Goal: Task Accomplishment & Management: Manage account settings

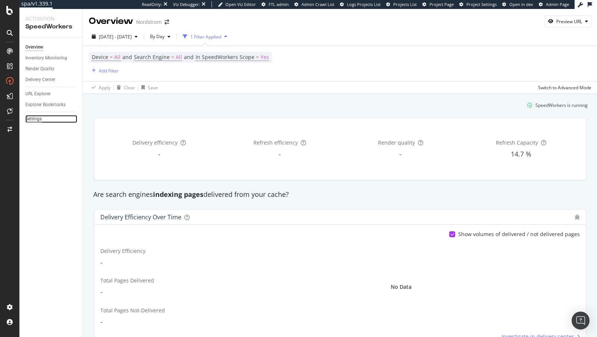
click at [37, 119] on div "Settings" at bounding box center [33, 119] width 16 height 8
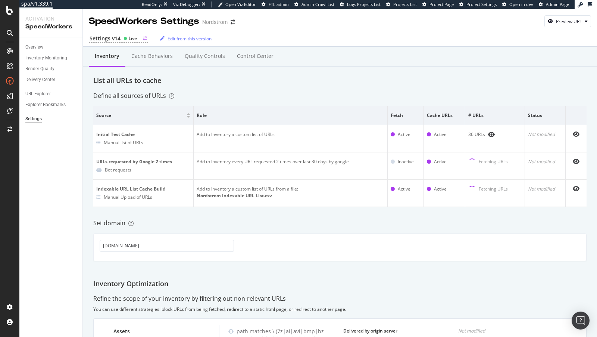
click at [122, 38] on div "Settings v14 Live" at bounding box center [118, 39] width 59 height 8
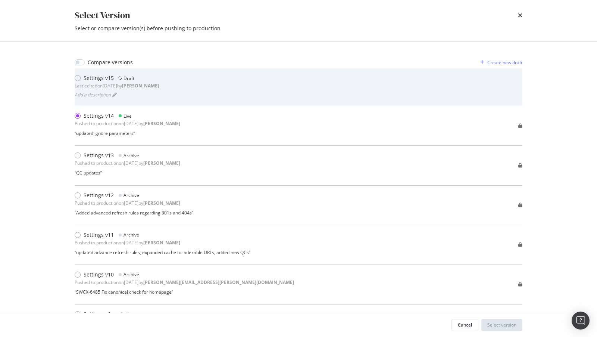
click at [213, 85] on div "Settings v15 Draft Last edited on 2025 Oct 10th by connor Add a description" at bounding box center [299, 86] width 448 height 25
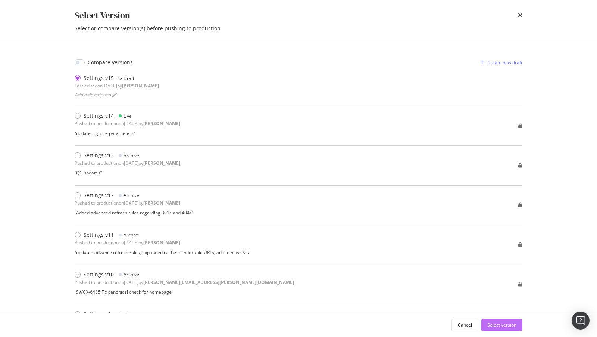
click at [504, 326] on div "Select version" at bounding box center [501, 324] width 29 height 6
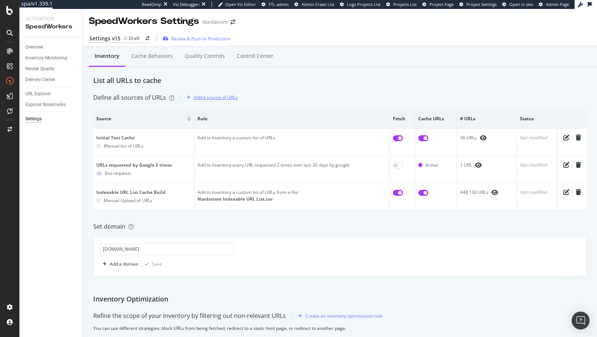
click at [218, 96] on div "Add a source of URLs" at bounding box center [216, 97] width 44 height 6
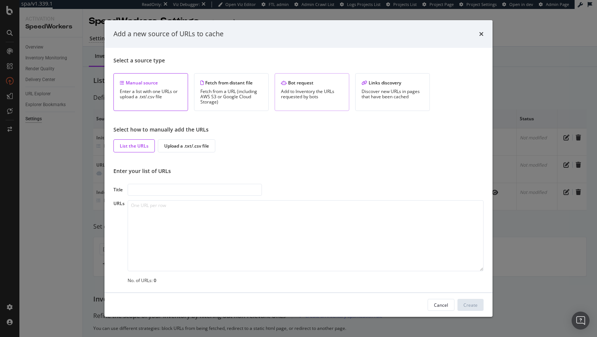
click at [311, 90] on div "Add to Inventory the URLs requested by bots" at bounding box center [312, 94] width 62 height 10
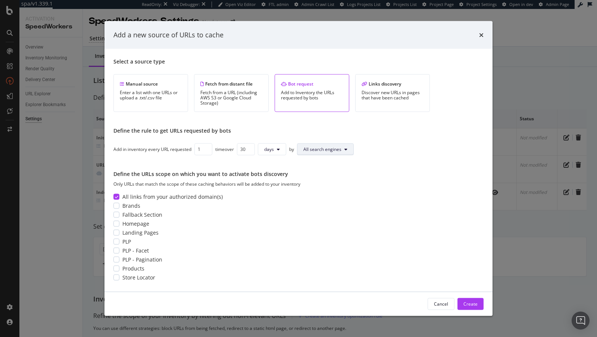
click at [314, 147] on span "All search engines" at bounding box center [322, 149] width 38 height 6
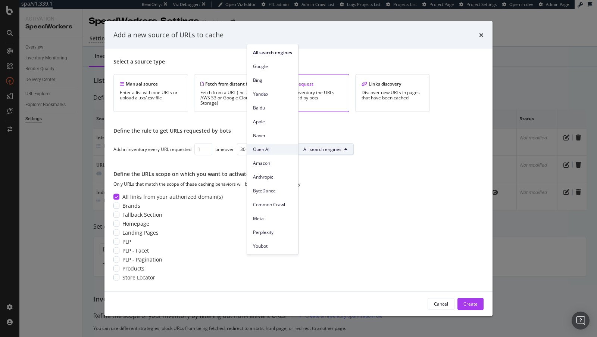
click at [266, 147] on span "Open AI" at bounding box center [272, 149] width 39 height 7
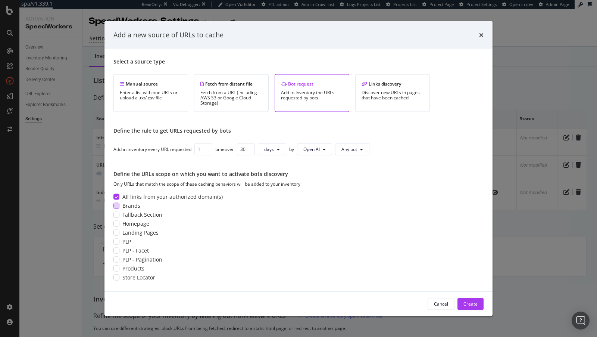
click at [116, 204] on div "modal" at bounding box center [116, 205] width 6 height 6
click at [116, 218] on div "Select a source type Manual source Enter a list with one URLs or upload a .txt/…" at bounding box center [298, 169] width 370 height 225
click at [117, 213] on div "modal" at bounding box center [116, 214] width 6 height 6
click at [116, 226] on div "modal" at bounding box center [116, 223] width 6 height 6
click at [116, 238] on div "PLP" at bounding box center [298, 240] width 370 height 7
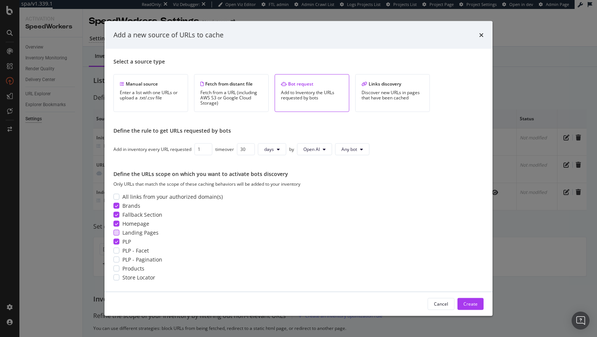
click at [117, 233] on div "modal" at bounding box center [116, 232] width 6 height 6
click at [116, 249] on div "modal" at bounding box center [116, 250] width 6 height 6
click at [114, 266] on div "modal" at bounding box center [116, 268] width 6 height 6
click at [116, 275] on div "modal" at bounding box center [116, 277] width 6 height 6
click at [118, 262] on div "modal" at bounding box center [116, 259] width 6 height 6
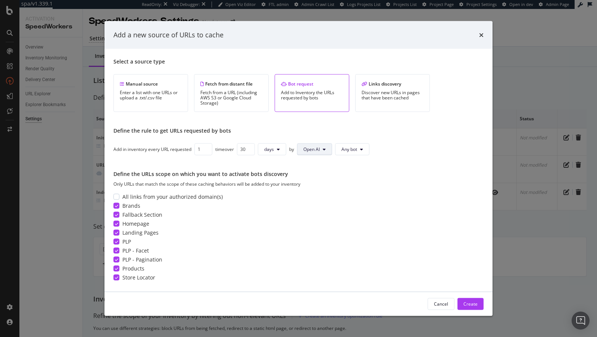
click at [313, 149] on span "Open AI" at bounding box center [311, 149] width 16 height 6
click at [472, 305] on div "Create" at bounding box center [471, 303] width 14 height 6
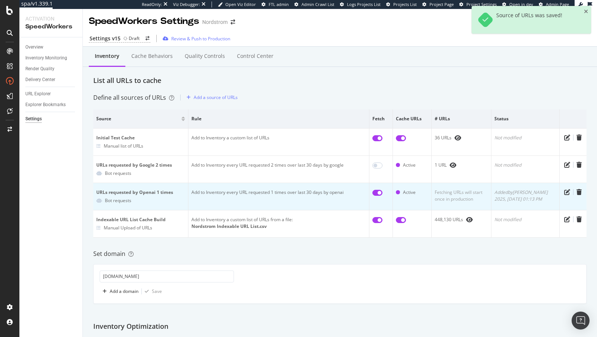
click at [381, 191] on input "checkbox" at bounding box center [377, 193] width 10 height 6
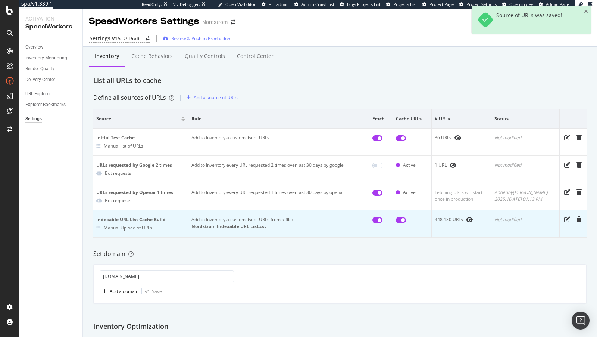
checkbox input "false"
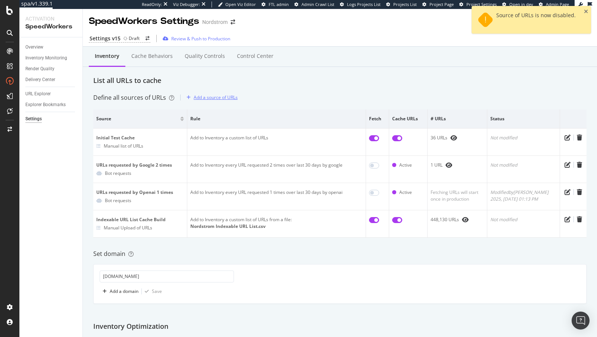
click at [199, 94] on div "Add a source of URLs" at bounding box center [216, 97] width 44 height 6
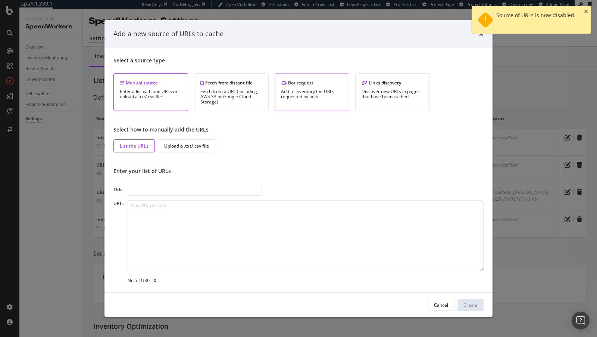
click at [307, 95] on div "Add to Inventory the URLs requested by bots" at bounding box center [312, 94] width 62 height 10
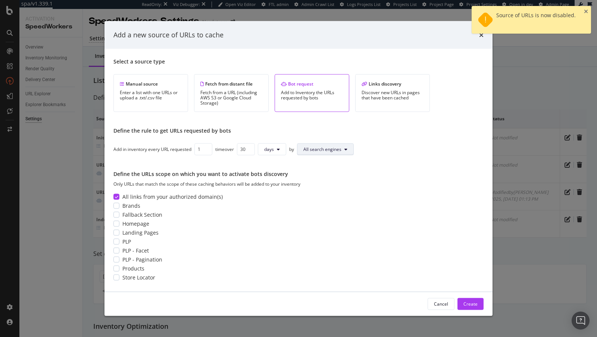
click at [324, 155] on button "All search engines" at bounding box center [325, 149] width 57 height 12
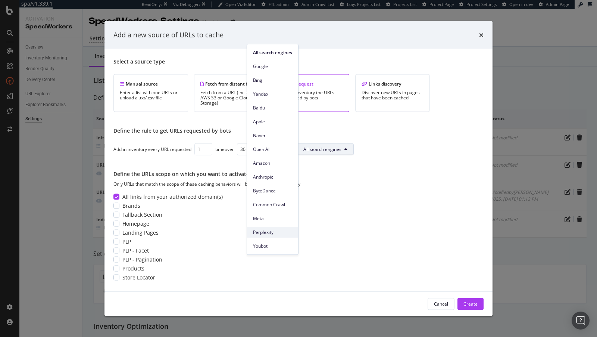
click at [273, 231] on span "Perplexity" at bounding box center [272, 232] width 39 height 7
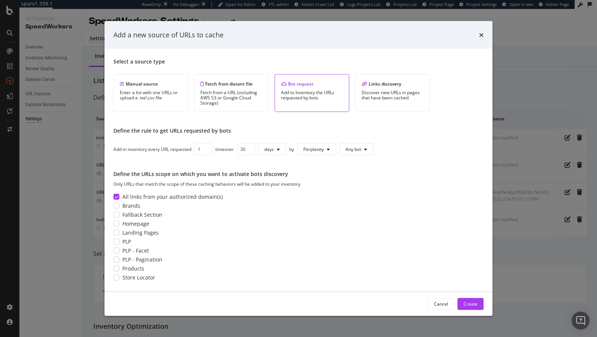
click at [116, 196] on icon "modal" at bounding box center [116, 196] width 3 height 4
click at [117, 205] on div "modal" at bounding box center [116, 205] width 6 height 6
click at [117, 216] on div "modal" at bounding box center [116, 214] width 6 height 6
click at [117, 227] on div "Homepage" at bounding box center [298, 222] width 370 height 7
click at [118, 237] on div "Select a source type Manual source Enter a list with one URLs or upload a .txt/…" at bounding box center [298, 169] width 370 height 225
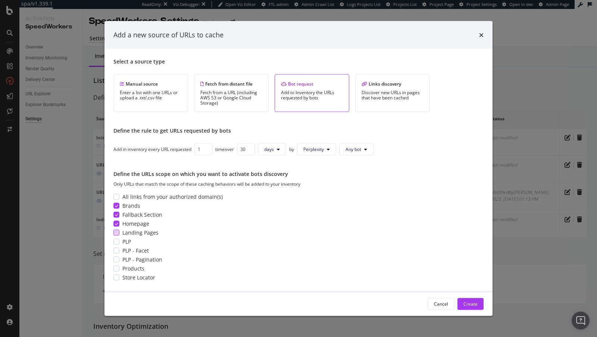
click at [118, 229] on div "modal" at bounding box center [116, 232] width 6 height 6
click at [118, 238] on div "PLP" at bounding box center [298, 240] width 370 height 7
click at [118, 248] on div "modal" at bounding box center [116, 250] width 6 height 6
click at [118, 266] on div "modal" at bounding box center [116, 268] width 6 height 6
click at [117, 277] on div "modal" at bounding box center [116, 277] width 6 height 6
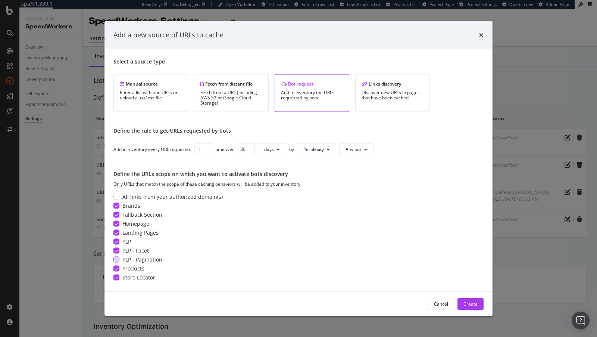
click at [150, 256] on span "PLP - Pagination" at bounding box center [142, 258] width 40 height 7
click at [138, 279] on span "Store Locator" at bounding box center [138, 276] width 33 height 7
click at [474, 301] on div "Create" at bounding box center [471, 303] width 14 height 6
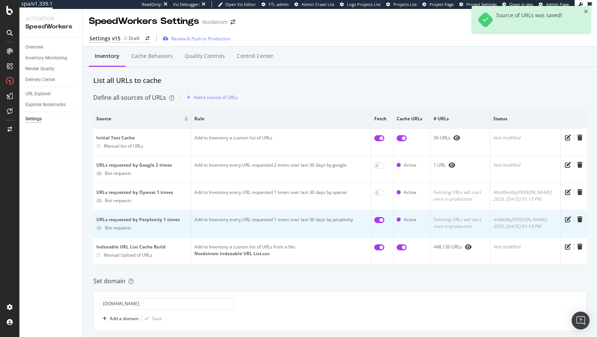
click at [390, 218] on td at bounding box center [382, 223] width 22 height 27
click at [382, 218] on input "checkbox" at bounding box center [379, 220] width 10 height 6
checkbox input "false"
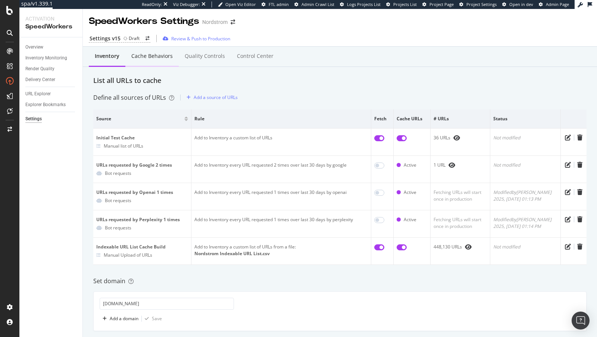
click at [147, 59] on div "Cache behaviors" at bounding box center [151, 55] width 41 height 7
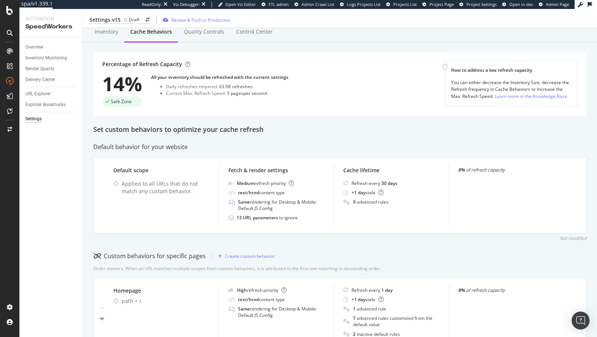
scroll to position [27, 0]
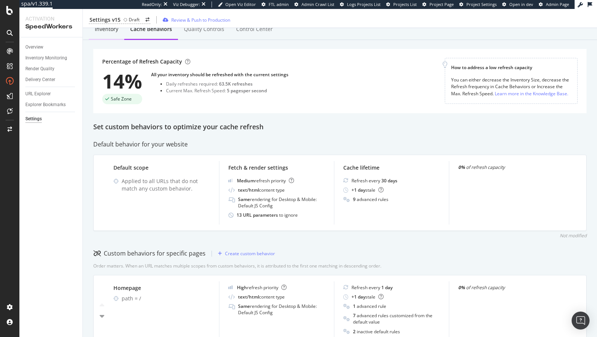
click at [103, 30] on div "Inventory" at bounding box center [107, 28] width 24 height 7
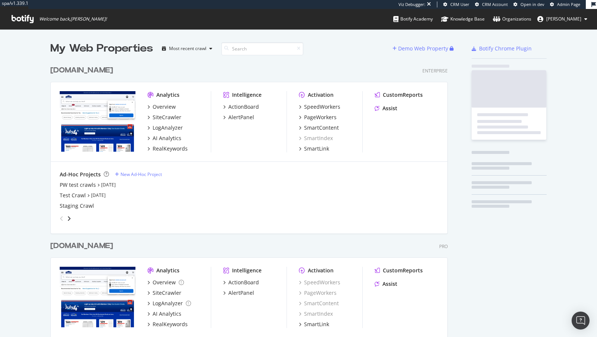
scroll to position [306, 403]
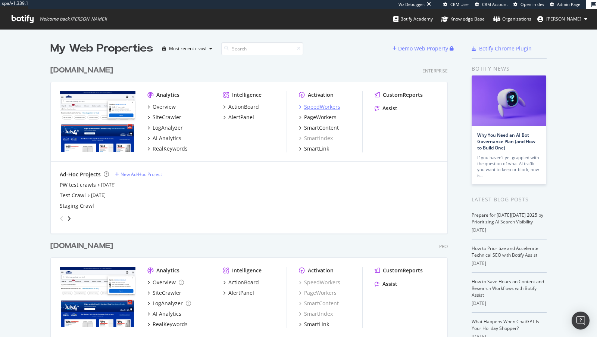
click at [328, 106] on div "SpeedWorkers" at bounding box center [322, 106] width 36 height 7
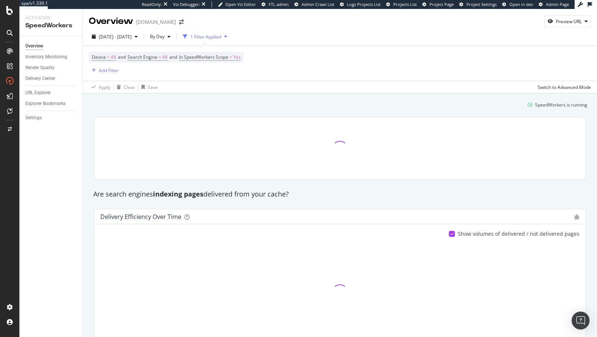
click at [40, 122] on div "Settings" at bounding box center [53, 117] width 57 height 11
click at [29, 115] on div "Settings" at bounding box center [33, 118] width 16 height 8
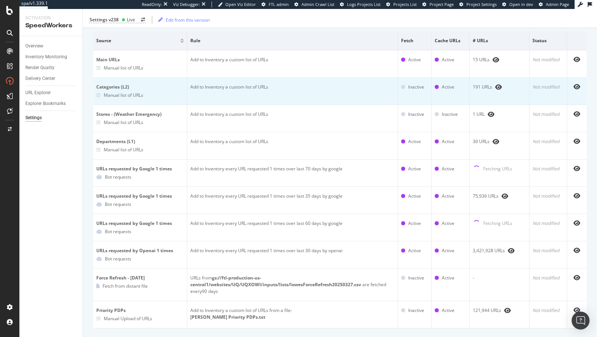
scroll to position [76, 0]
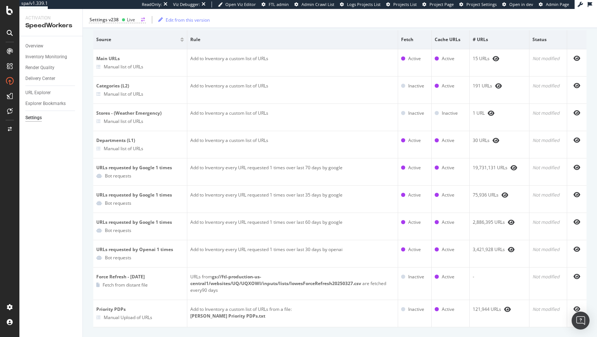
click at [119, 17] on div "Settings v238 Live" at bounding box center [117, 19] width 57 height 7
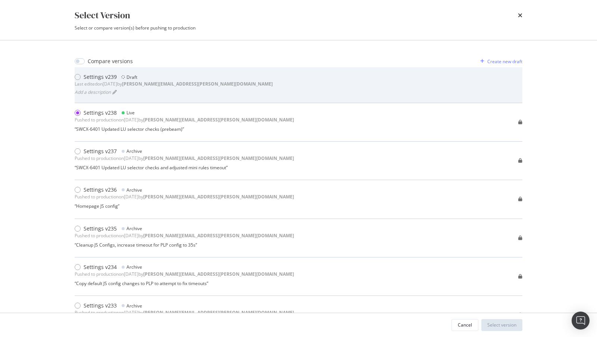
click at [146, 74] on div "Settings v239 Draft" at bounding box center [174, 76] width 198 height 7
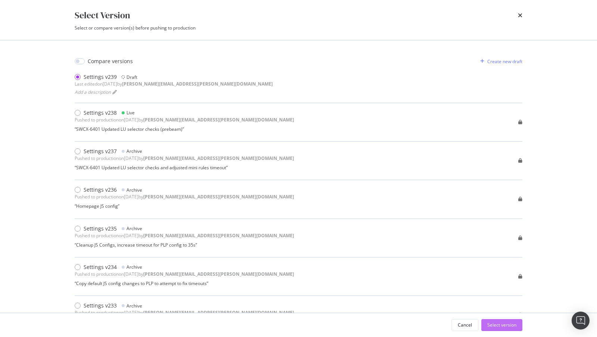
click at [495, 323] on div "Select version" at bounding box center [501, 324] width 29 height 6
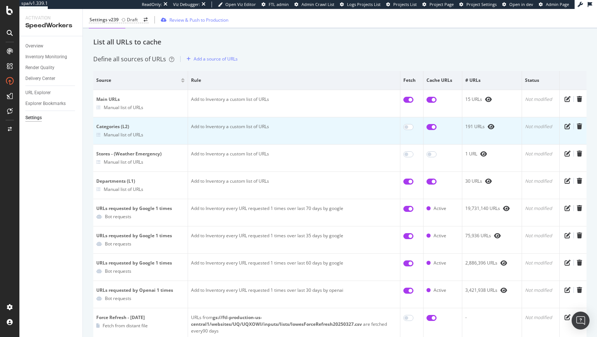
scroll to position [44, 0]
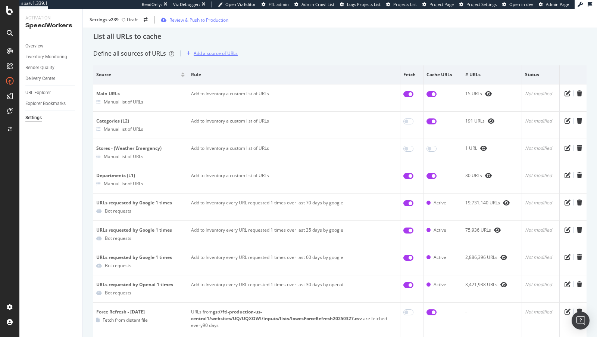
click at [213, 57] on div "Add a source of URLs" at bounding box center [211, 53] width 54 height 11
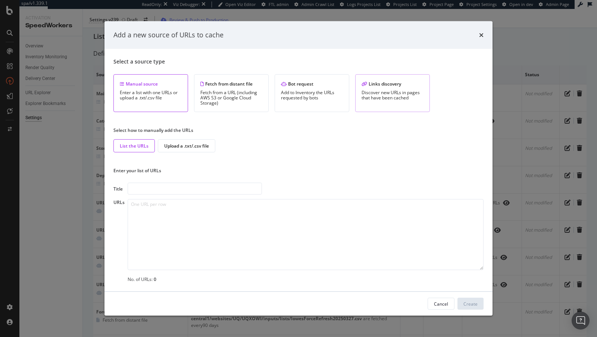
click at [374, 97] on div "Discover new URLs in pages that have been cached" at bounding box center [393, 95] width 62 height 10
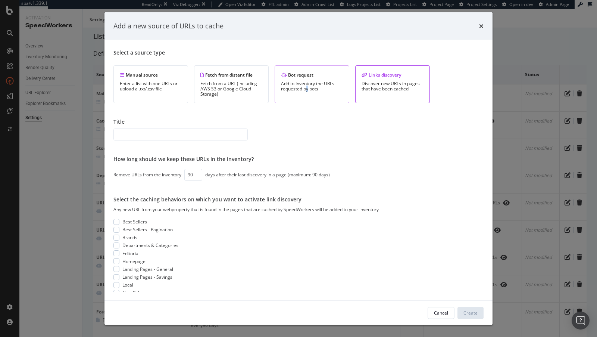
click at [307, 87] on div "Add to Inventory the URLs requested by bots" at bounding box center [312, 86] width 62 height 10
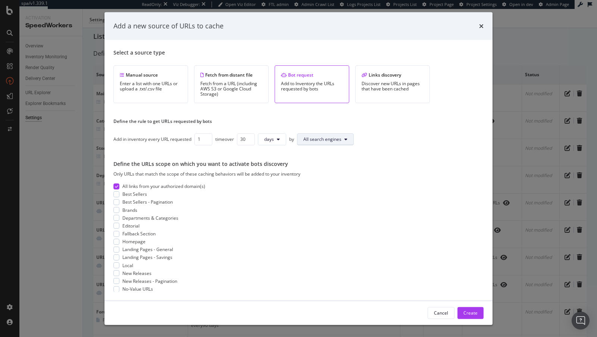
click at [324, 136] on span "All search engines" at bounding box center [322, 139] width 38 height 6
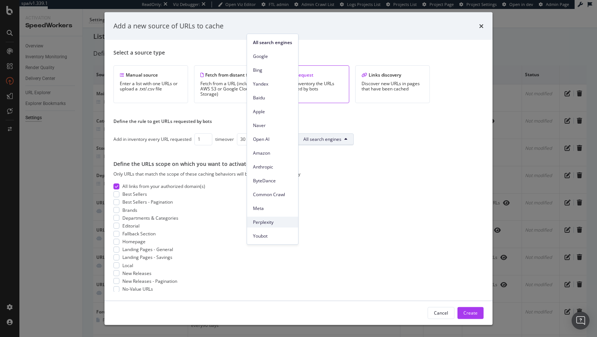
click at [268, 219] on span "Perplexity" at bounding box center [272, 222] width 39 height 7
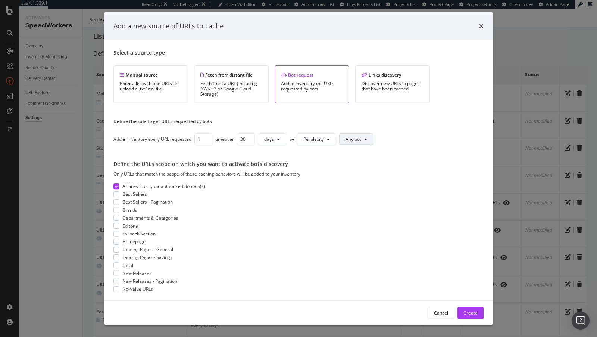
click at [353, 140] on span "Any bot" at bounding box center [354, 139] width 16 height 6
click at [402, 147] on div "Select a source type Manual source Enter a list with one URLs or upload a .txt/…" at bounding box center [298, 170] width 370 height 243
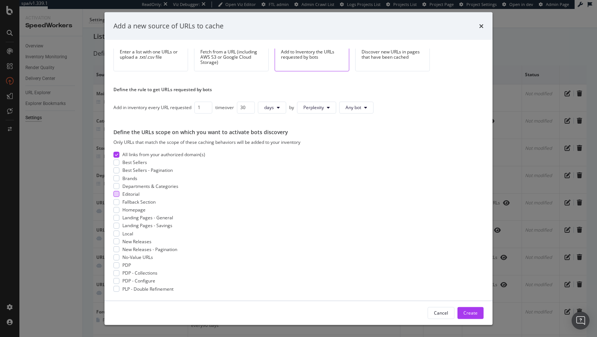
scroll to position [33, 0]
click at [117, 153] on icon "modal" at bounding box center [116, 153] width 3 height 4
click at [117, 166] on div "modal" at bounding box center [116, 169] width 6 height 6
click at [117, 159] on div "modal" at bounding box center [116, 161] width 6 height 6
click at [116, 175] on div "modal" at bounding box center [116, 177] width 6 height 6
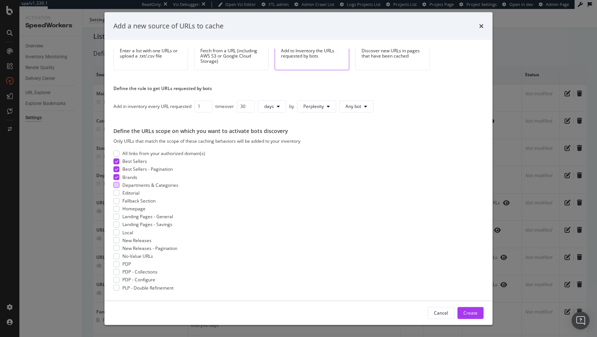
click at [116, 185] on div "modal" at bounding box center [116, 185] width 6 height 6
click at [113, 195] on div "Select a source type Manual source Enter a list with one URLs or upload a .txt/…" at bounding box center [298, 170] width 370 height 243
click at [121, 194] on div "Editorial" at bounding box center [298, 192] width 370 height 6
click at [117, 200] on div "modal" at bounding box center [116, 200] width 6 height 6
click at [116, 209] on div "modal" at bounding box center [116, 208] width 6 height 6
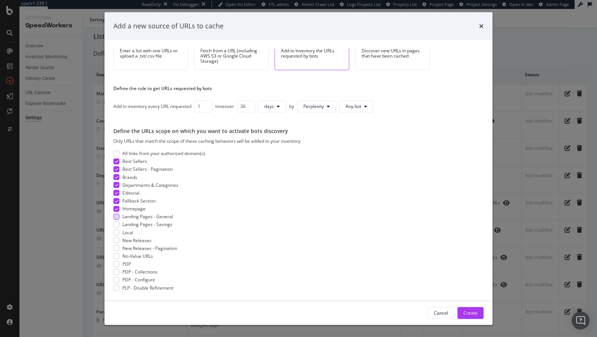
click at [117, 218] on div "modal" at bounding box center [116, 216] width 6 height 6
click at [118, 238] on div "modal" at bounding box center [116, 240] width 6 height 6
click at [116, 246] on div "modal" at bounding box center [116, 248] width 6 height 6
click at [115, 263] on div "modal" at bounding box center [116, 263] width 6 height 6
click at [117, 271] on div "modal" at bounding box center [116, 271] width 6 height 6
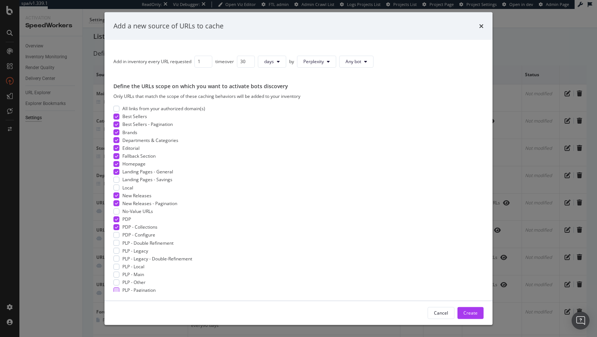
scroll to position [151, 0]
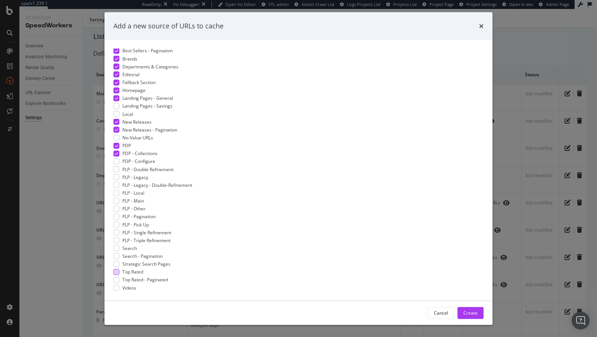
click at [116, 271] on div "modal" at bounding box center [116, 272] width 6 height 6
click at [116, 271] on icon "modal" at bounding box center [116, 272] width 3 height 4
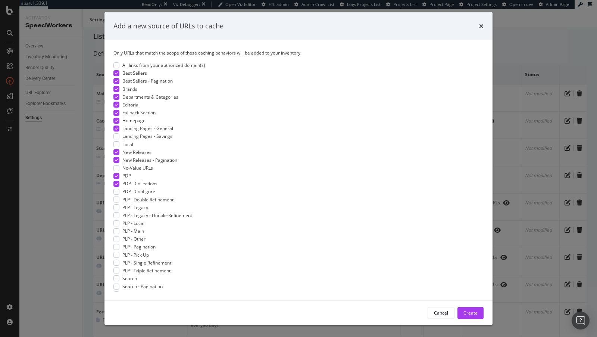
scroll to position [118, 0]
click at [115, 224] on div "modal" at bounding box center [116, 225] width 6 height 6
click at [117, 233] on div "modal" at bounding box center [116, 233] width 6 height 6
click at [117, 262] on div "modal" at bounding box center [116, 265] width 6 height 6
click at [116, 200] on div "modal" at bounding box center [116, 202] width 6 height 6
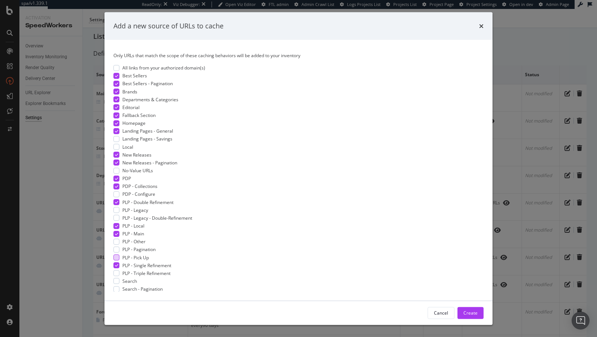
click at [143, 256] on span "PLP - Pick Up" at bounding box center [135, 257] width 26 height 6
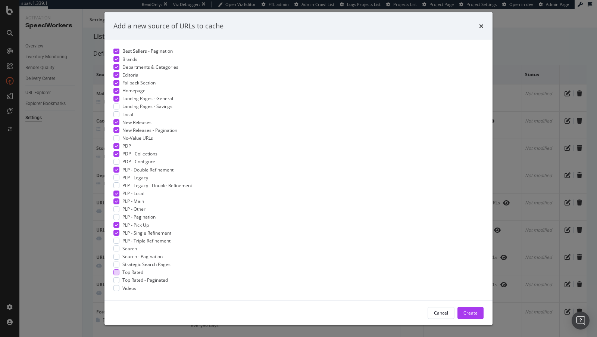
scroll to position [151, 0]
click at [143, 269] on span "Top Rated" at bounding box center [132, 271] width 21 height 6
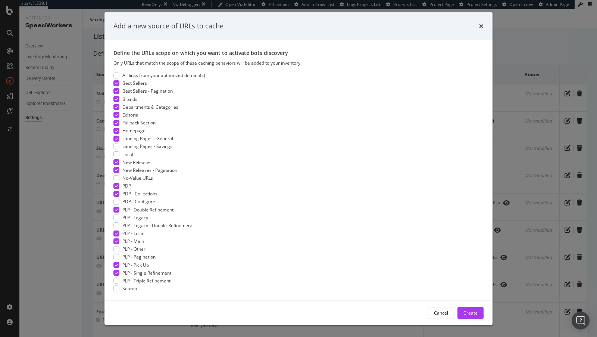
scroll to position [109, 0]
click at [121, 155] on div "Local" at bounding box center [298, 155] width 370 height 6
click at [118, 146] on div "modal" at bounding box center [116, 148] width 6 height 6
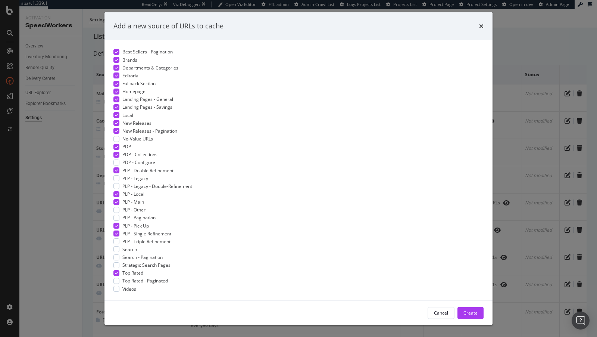
scroll to position [151, 0]
click at [118, 160] on div "modal" at bounding box center [116, 161] width 6 height 6
click at [165, 262] on span "Strategic Search Pages" at bounding box center [146, 263] width 48 height 6
click at [474, 316] on div "Create" at bounding box center [471, 312] width 14 height 11
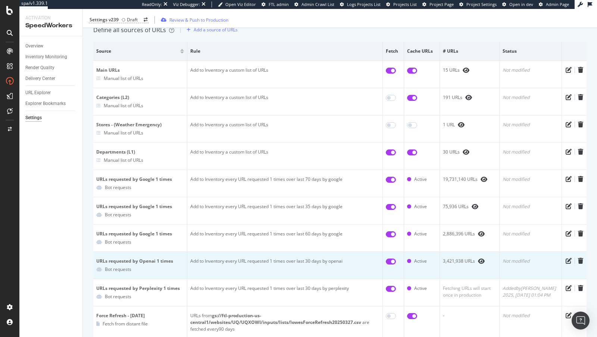
scroll to position [0, 0]
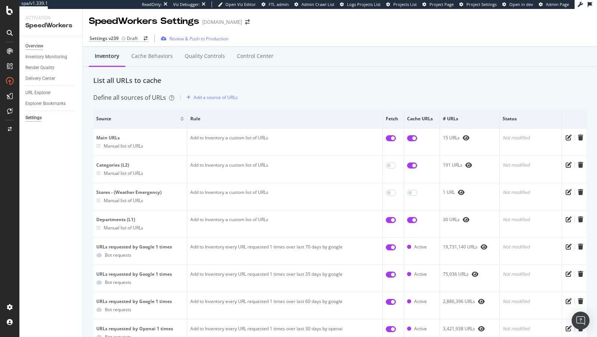
click at [36, 47] on div "Overview" at bounding box center [34, 46] width 18 height 8
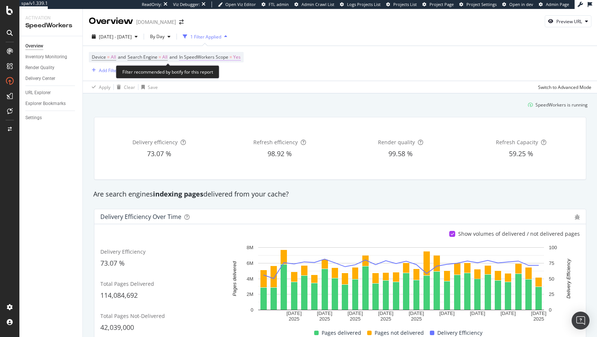
click at [217, 56] on span "In SpeedWorkers Scope" at bounding box center [203, 57] width 49 height 6
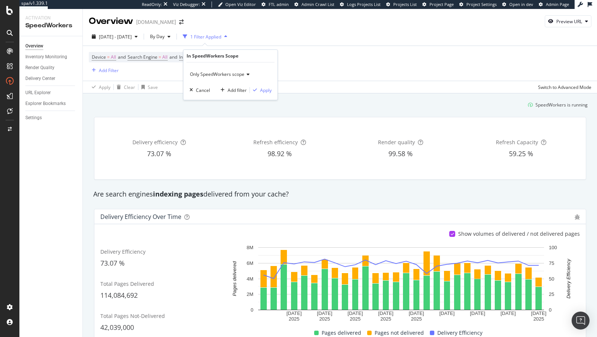
click at [223, 74] on span "Only SpeedWorkers scope" at bounding box center [217, 74] width 54 height 6
click at [163, 67] on div "Device = All and Search Engine = All and In SpeedWorkers Scope = Yes Add Filter" at bounding box center [166, 63] width 155 height 23
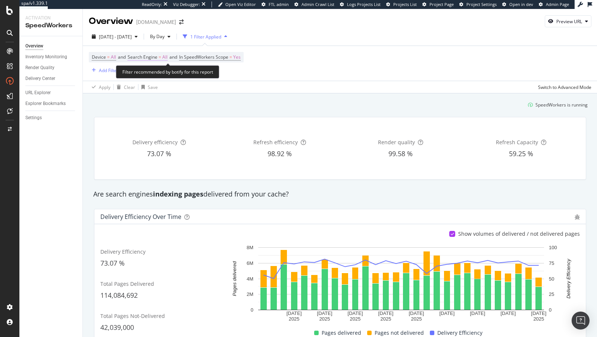
click at [152, 59] on span "Search Engine" at bounding box center [143, 57] width 30 height 6
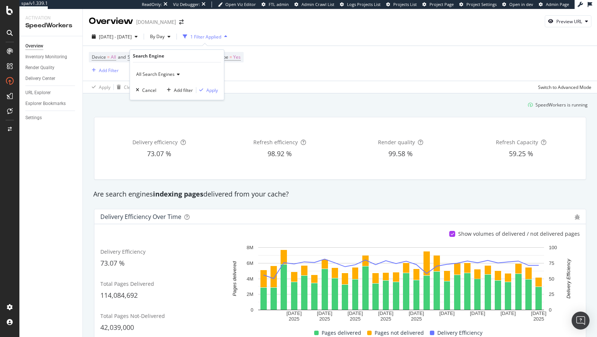
click at [153, 71] on span "All Search Engines" at bounding box center [155, 74] width 38 height 6
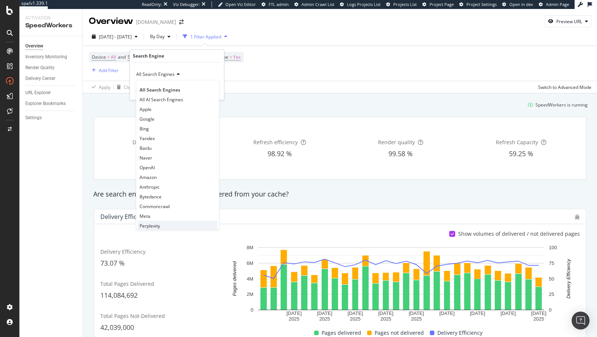
click at [156, 224] on span "Perplexity" at bounding box center [150, 225] width 21 height 6
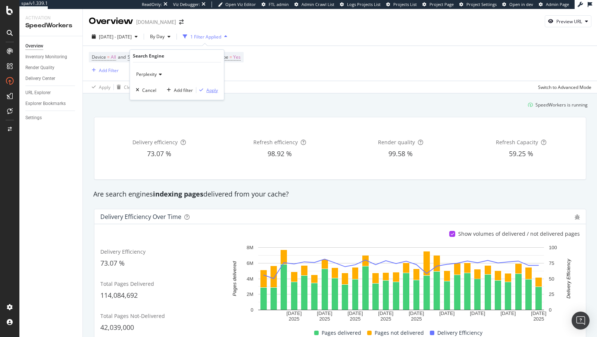
click at [208, 89] on div "Apply" at bounding box center [212, 90] width 12 height 6
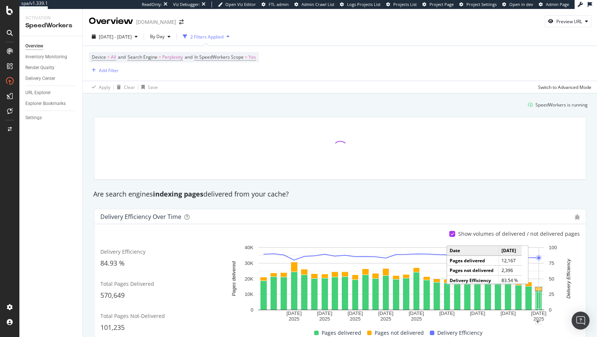
click at [540, 287] on rect "A chart." at bounding box center [539, 288] width 6 height 3
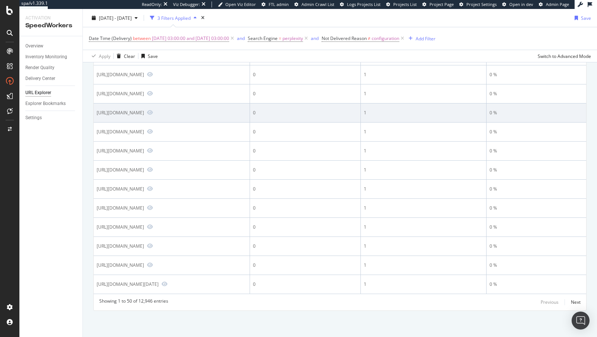
scroll to position [987, 0]
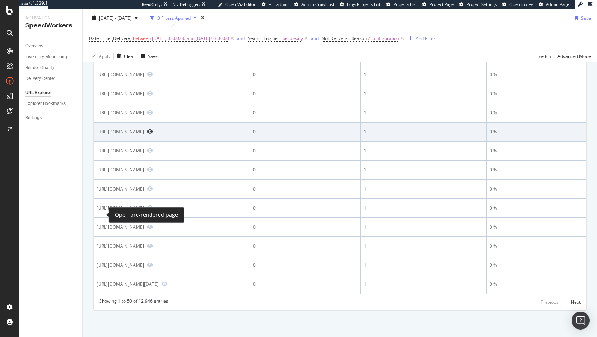
click at [147, 134] on icon "Preview https://www.lowes.com/pl/outdoor-lighting/pendant-light/boulevard/42948…" at bounding box center [150, 131] width 6 height 5
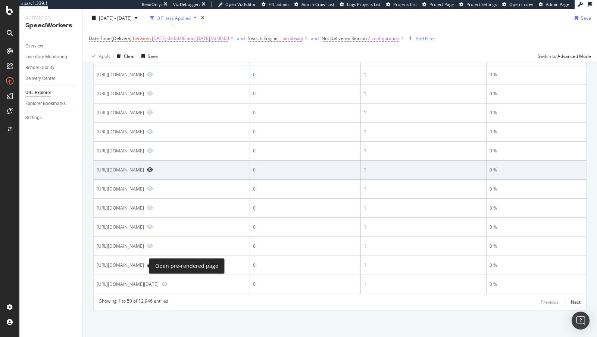
click at [147, 172] on icon "Preview https://www.lowes.com/pd/Delta-Cycle-Home-Delta-2-Pack-36-in-W-x-0-5-in…" at bounding box center [150, 169] width 6 height 5
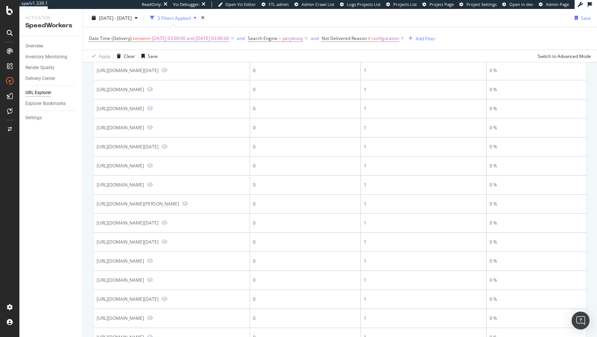
scroll to position [0, 0]
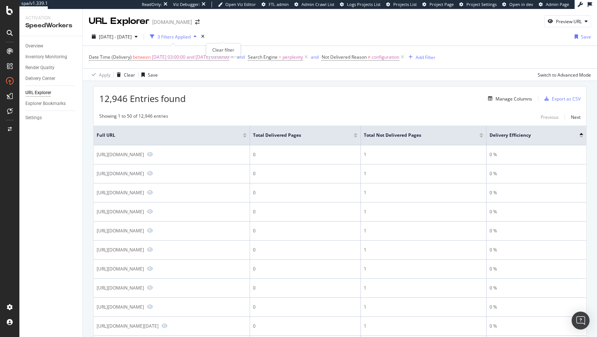
click at [206, 38] on div "times" at bounding box center [203, 36] width 6 height 7
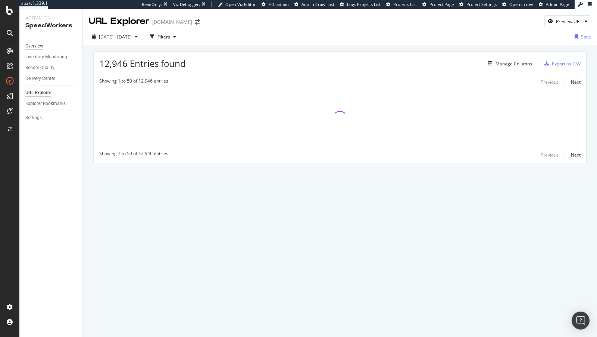
click at [30, 44] on div "Overview" at bounding box center [34, 46] width 18 height 8
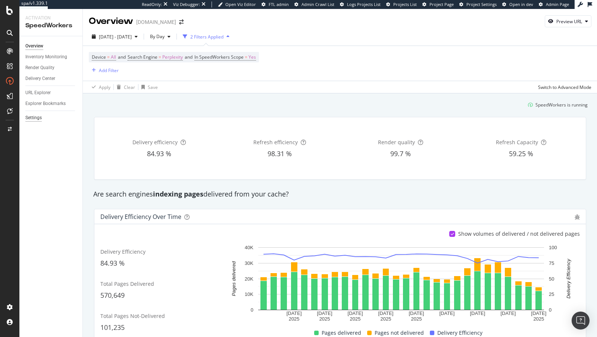
click at [35, 121] on div "Settings" at bounding box center [33, 118] width 16 height 8
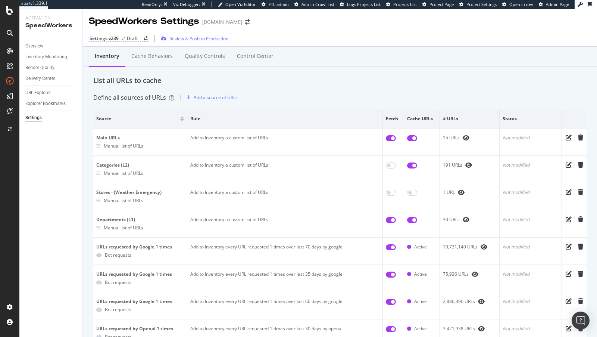
click at [198, 40] on div "Review & Push to Production" at bounding box center [198, 38] width 59 height 6
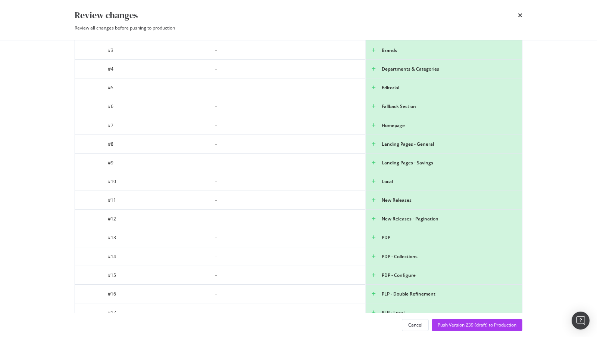
scroll to position [233, 0]
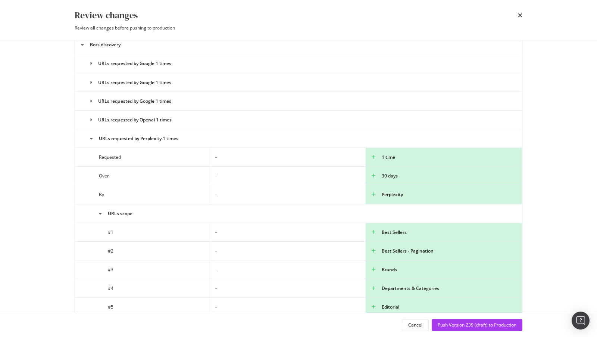
click at [88, 135] on td "URLs requested by Perplexity 1 times" at bounding box center [298, 138] width 447 height 19
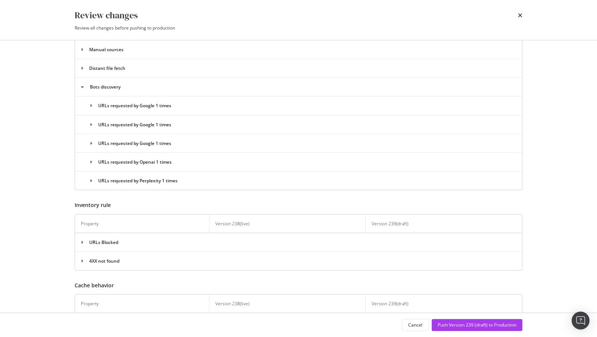
scroll to position [186, 0]
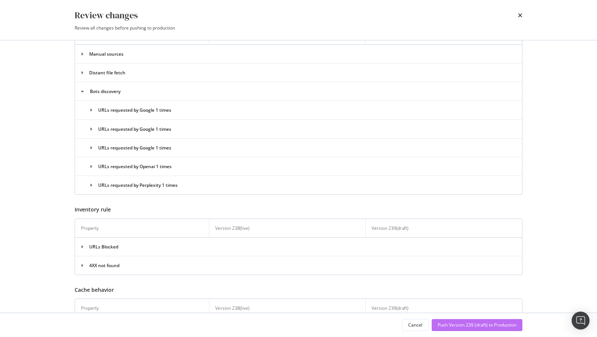
click at [492, 327] on div "Push Version 239 (draft) to Production" at bounding box center [477, 324] width 79 height 6
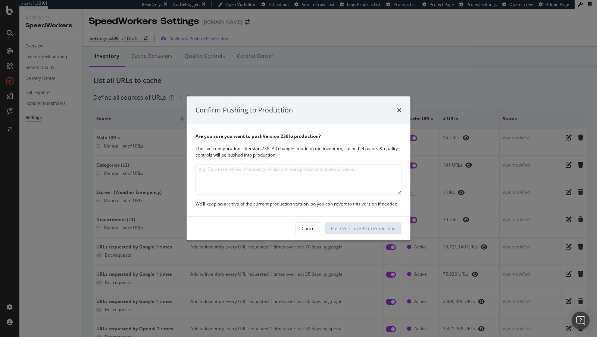
click at [238, 182] on textarea "modal" at bounding box center [299, 179] width 206 height 31
type textarea "- added inventory source for Perplexity"
click at [378, 228] on div "Push Version 239 to Production" at bounding box center [363, 228] width 65 height 6
